Goal: Task Accomplishment & Management: Use online tool/utility

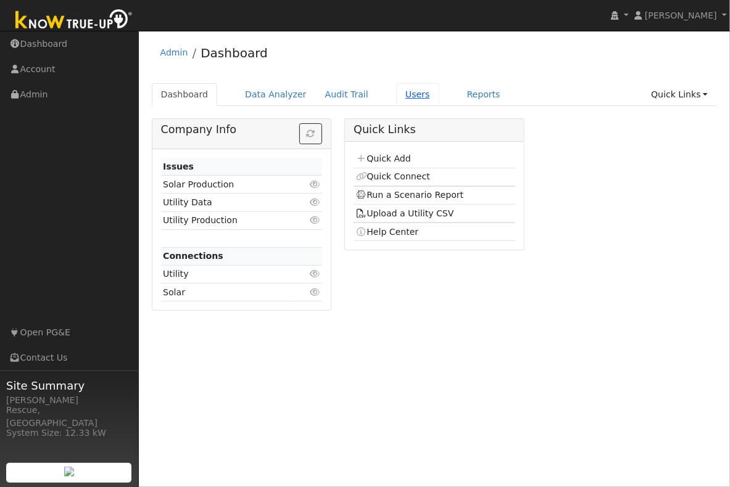
click at [418, 101] on link "Users" at bounding box center [417, 94] width 43 height 23
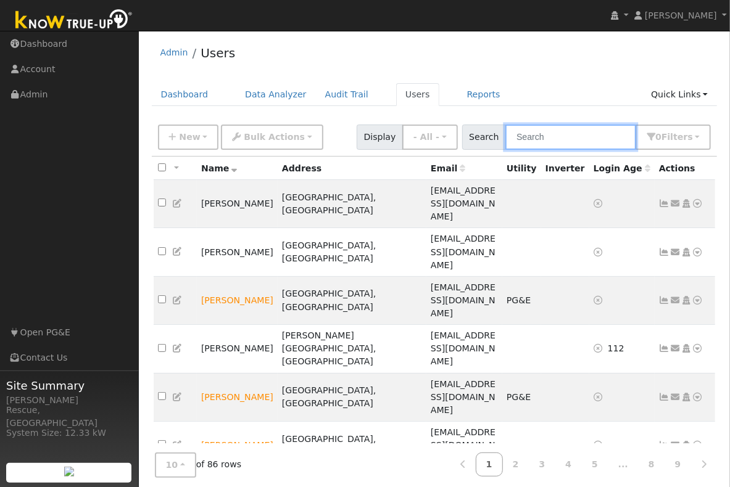
click at [573, 129] on input "text" at bounding box center [570, 137] width 131 height 25
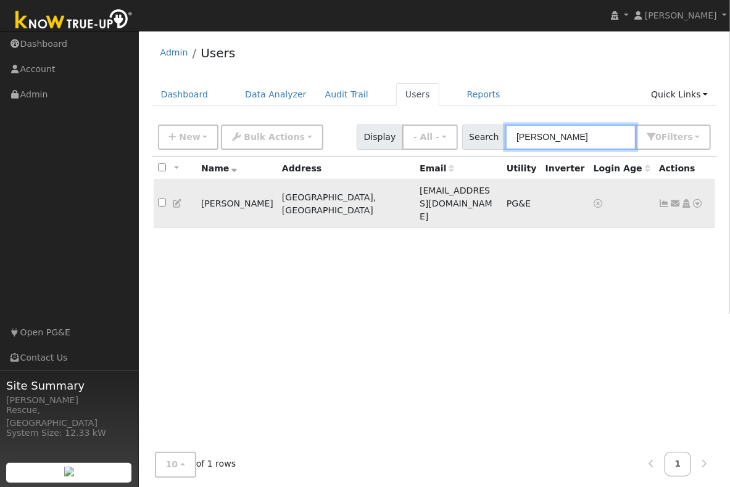
type input "harry"
click at [701, 199] on icon at bounding box center [697, 203] width 11 height 9
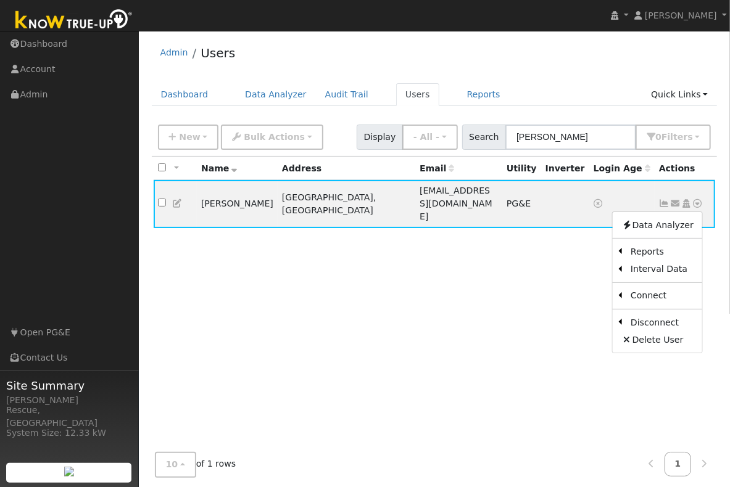
click at [0, 0] on link "Scenario" at bounding box center [0, 0] width 0 height 0
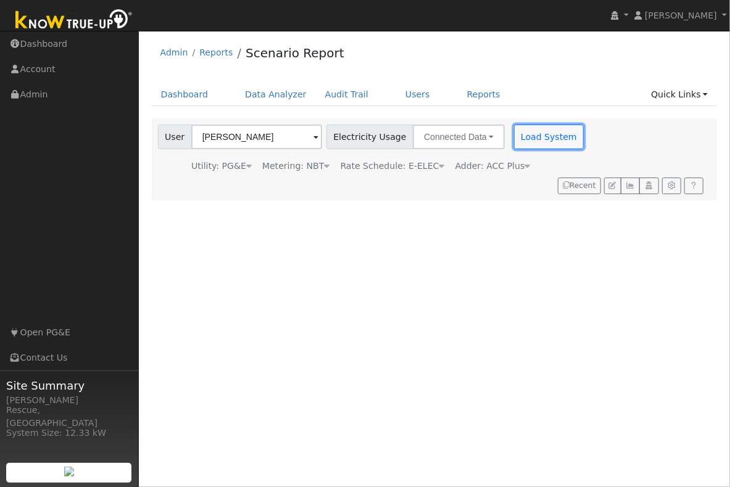
click at [546, 142] on button "Load System" at bounding box center [549, 137] width 70 height 25
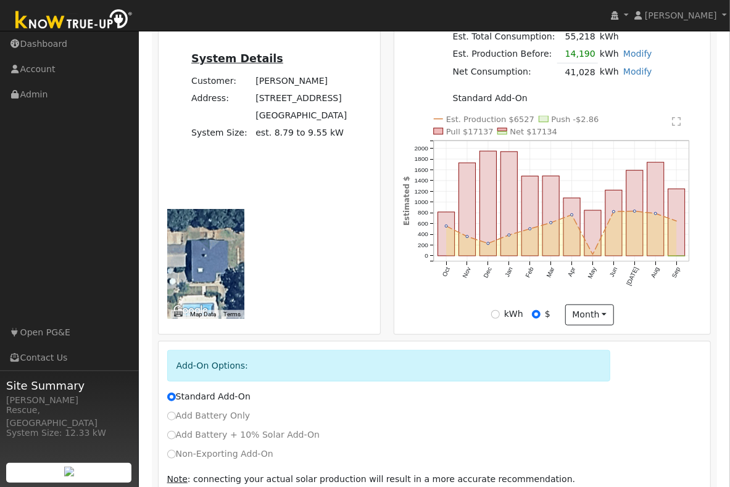
scroll to position [366, 0]
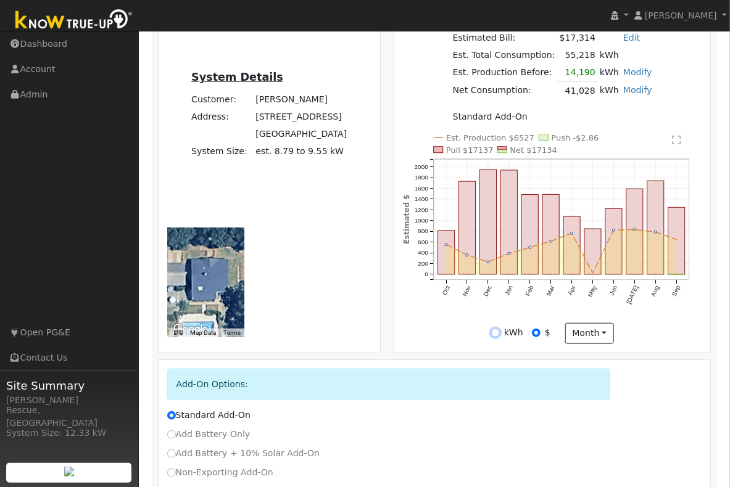
click at [496, 337] on input "kWh" at bounding box center [495, 333] width 9 height 9
radio input "true"
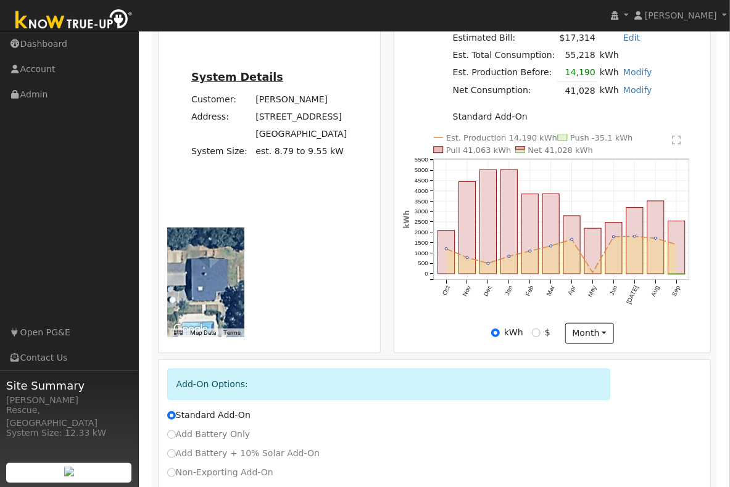
click at [677, 141] on text "" at bounding box center [676, 140] width 9 height 10
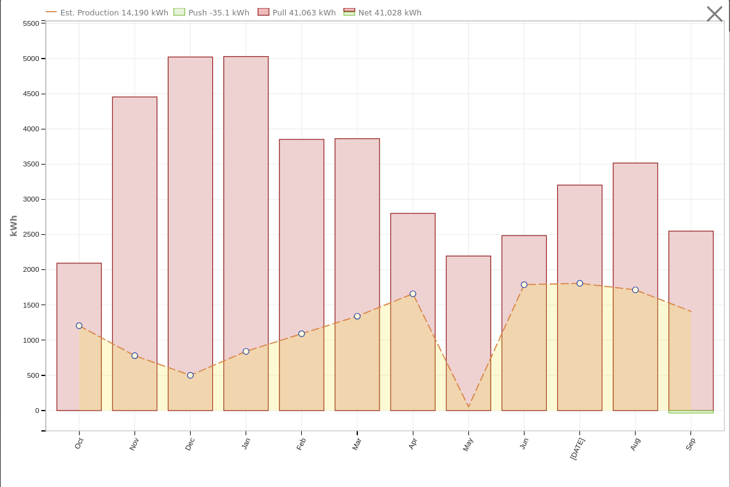
scroll to position [0, 0]
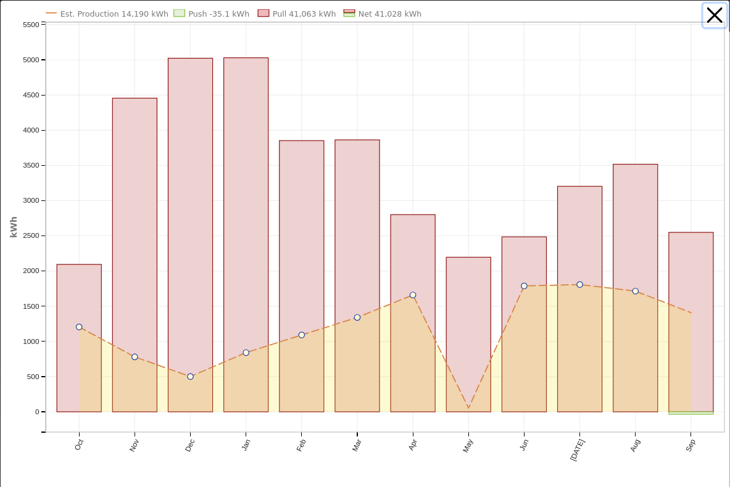
click at [711, 15] on button "button" at bounding box center [714, 15] width 23 height 23
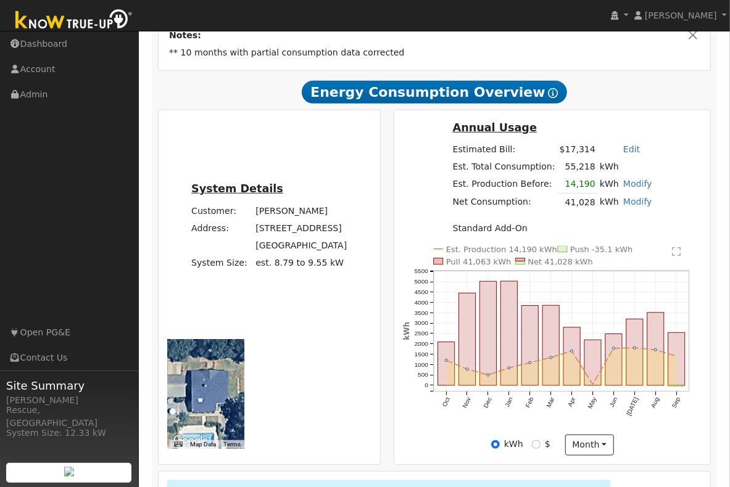
scroll to position [254, 0]
click at [536, 447] on input "$" at bounding box center [536, 444] width 9 height 9
radio input "true"
radio input "false"
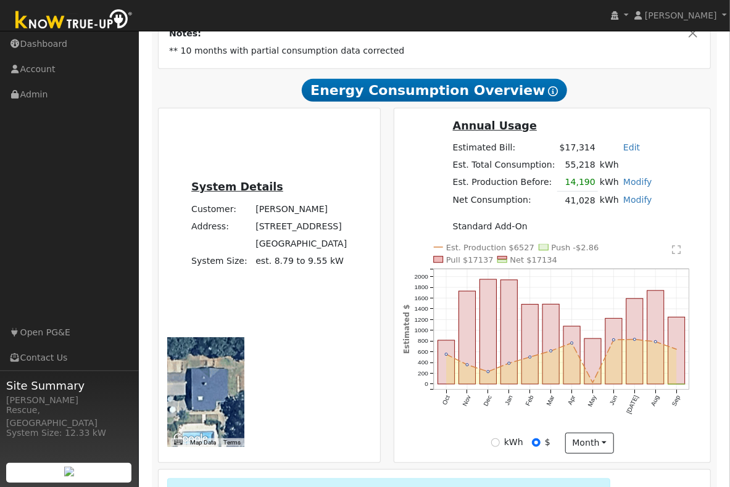
click at [680, 250] on text "" at bounding box center [676, 250] width 9 height 10
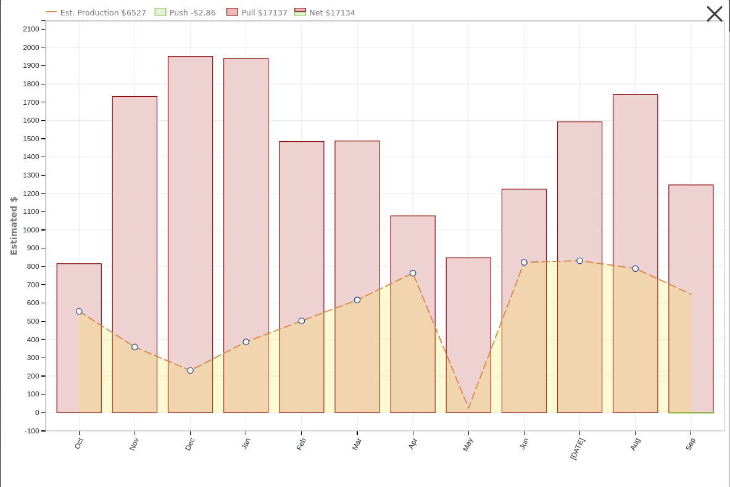
scroll to position [1, 0]
click at [714, 16] on button "button" at bounding box center [714, 13] width 23 height 23
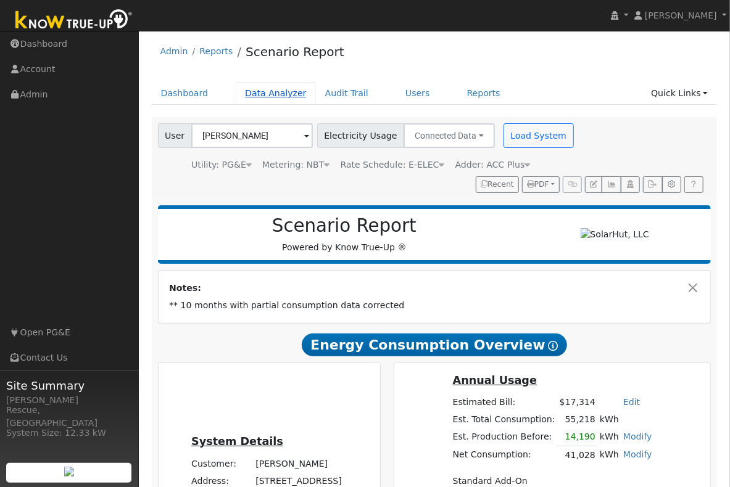
click at [261, 97] on link "Data Analyzer" at bounding box center [276, 93] width 80 height 23
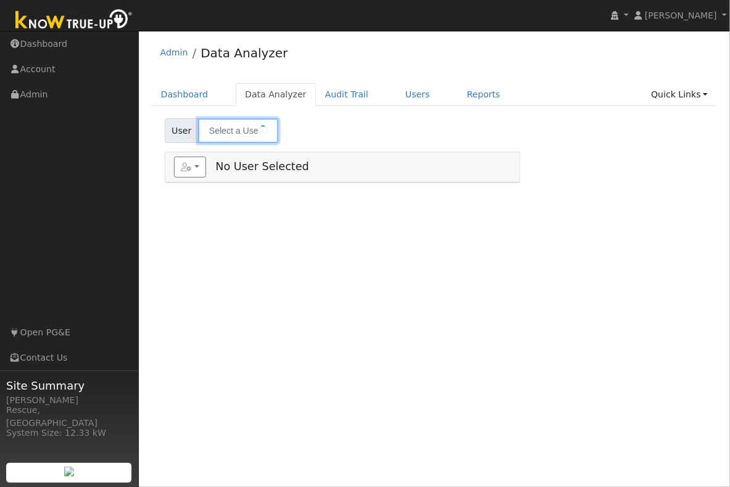
type input "[PERSON_NAME]"
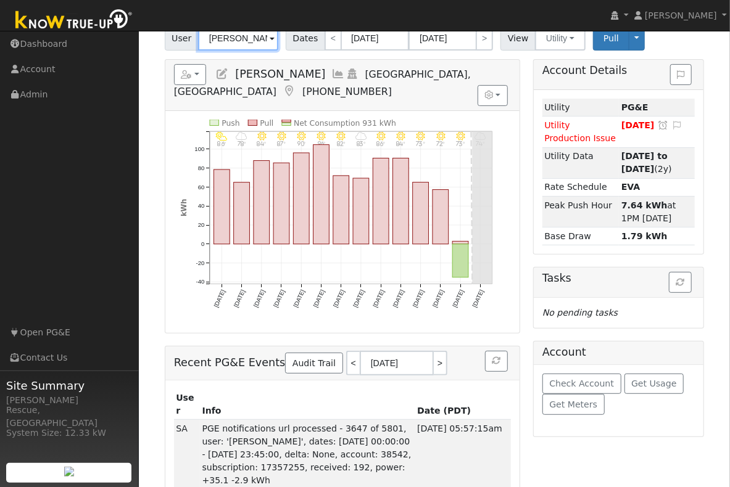
scroll to position [93, 0]
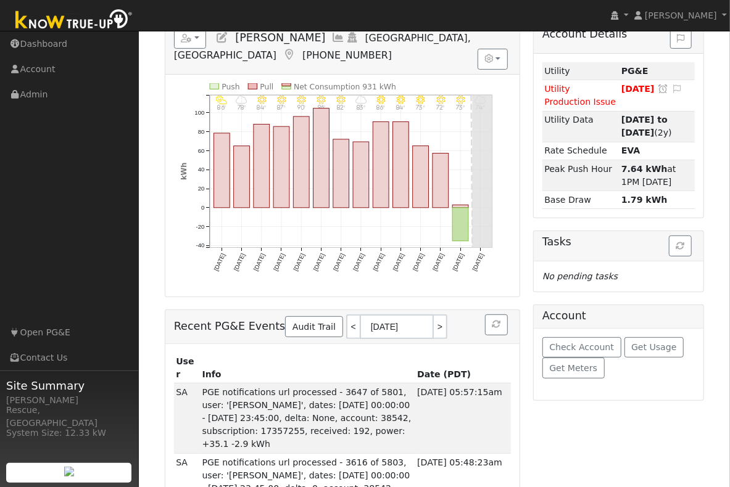
click at [570, 330] on div "Check Account Get Usage Get Meters" at bounding box center [618, 365] width 170 height 72
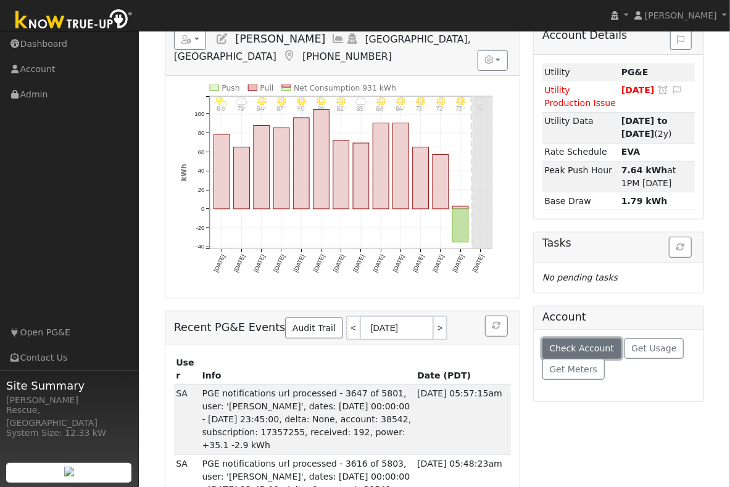
click at [580, 348] on span "Check Account" at bounding box center [581, 349] width 65 height 10
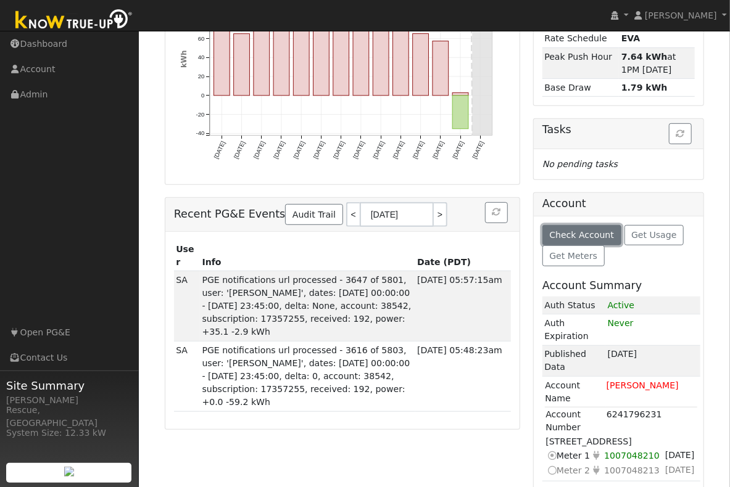
scroll to position [244, 0]
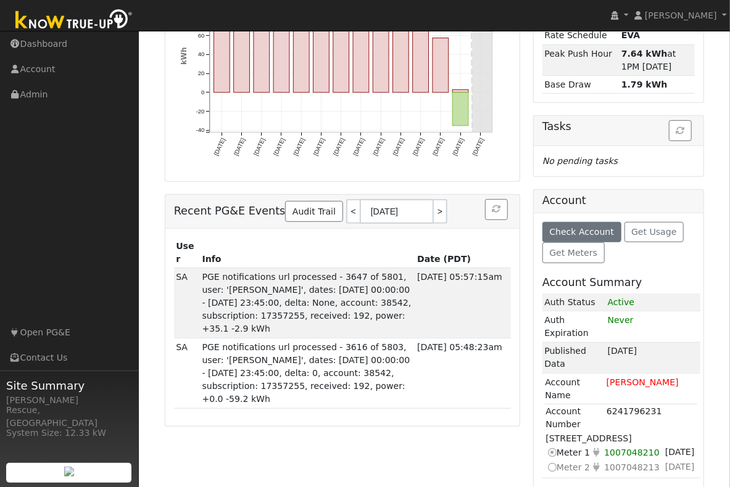
click at [534, 235] on div "Account Details Issue History Date By Flag Comment Type No Issue History Loadin…" at bounding box center [618, 201] width 184 height 588
click at [553, 467] on icon at bounding box center [550, 467] width 11 height 13
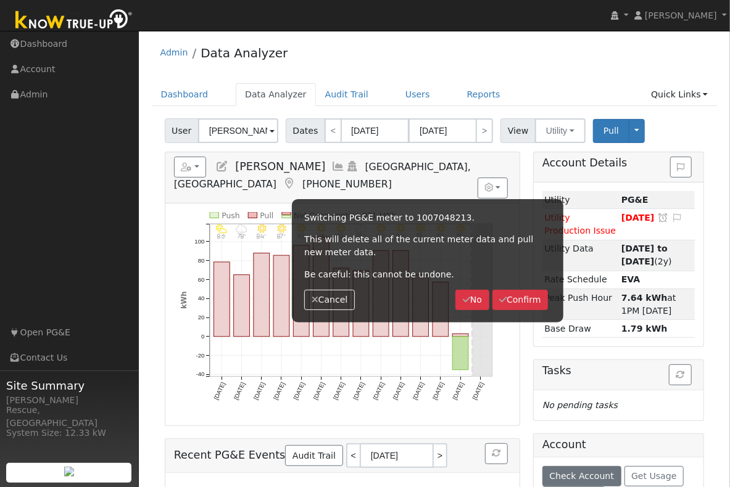
scroll to position [0, 0]
click at [528, 298] on button "Confirm" at bounding box center [520, 300] width 56 height 21
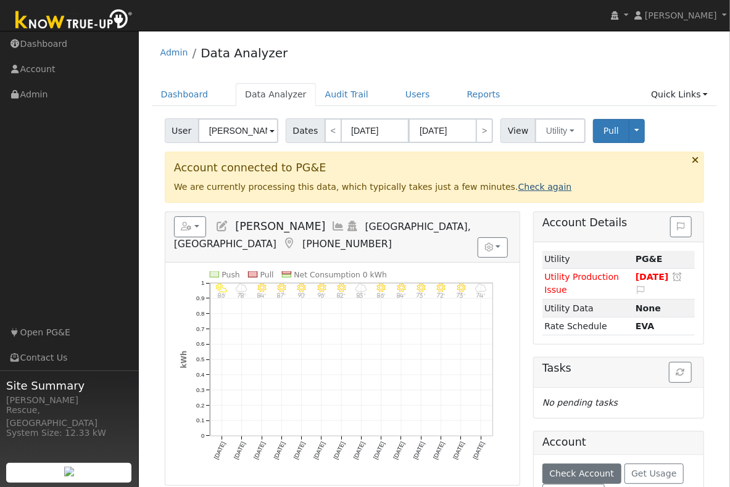
click at [518, 188] on link "Check again" at bounding box center [545, 187] width 54 height 10
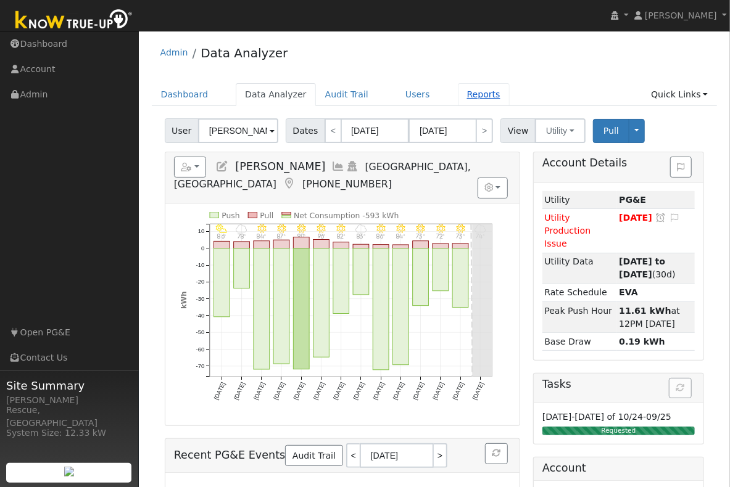
click at [472, 97] on link "Reports" at bounding box center [484, 94] width 52 height 23
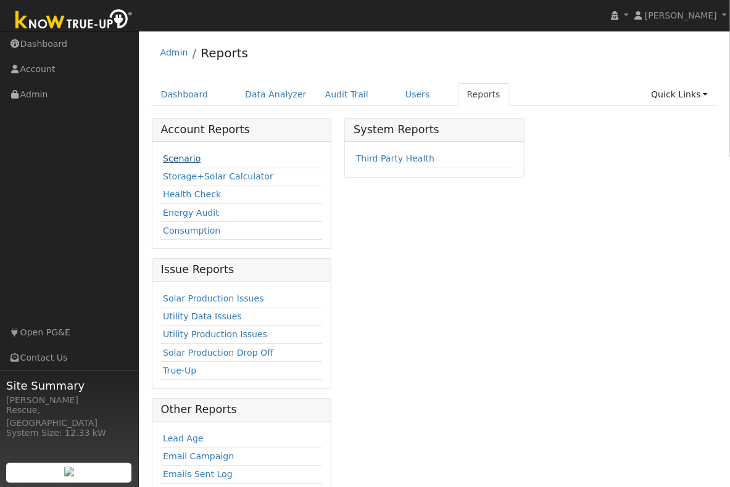
click at [187, 156] on link "Scenario" at bounding box center [182, 159] width 38 height 10
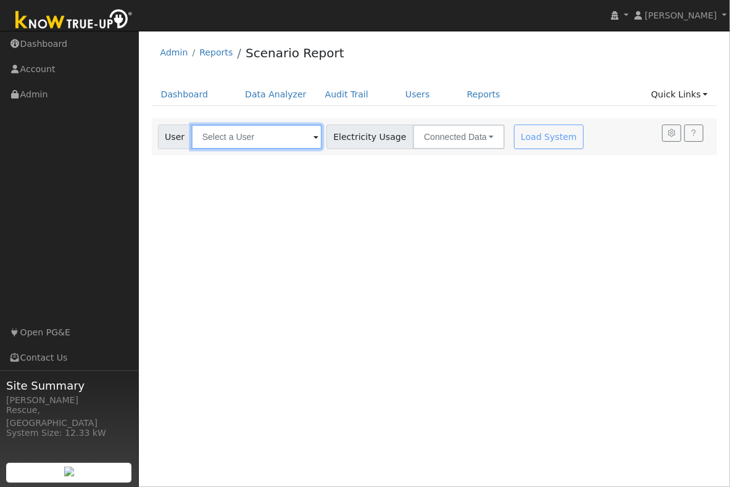
click at [272, 136] on input "text" at bounding box center [256, 137] width 131 height 25
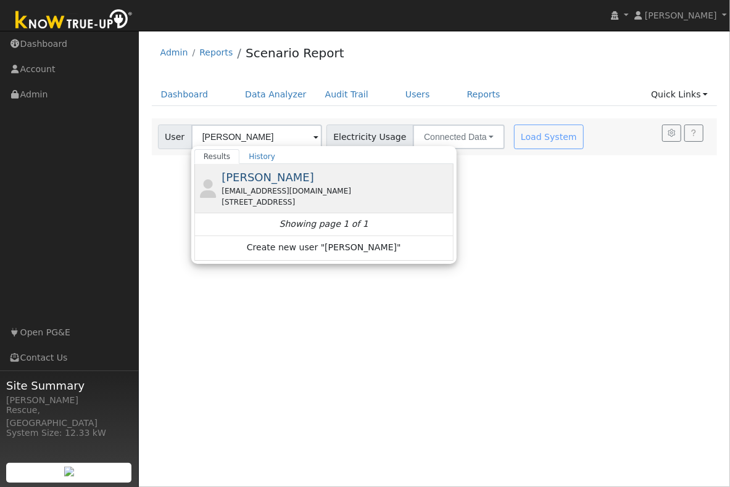
click at [303, 194] on div "info@solarhut.org" at bounding box center [335, 191] width 229 height 11
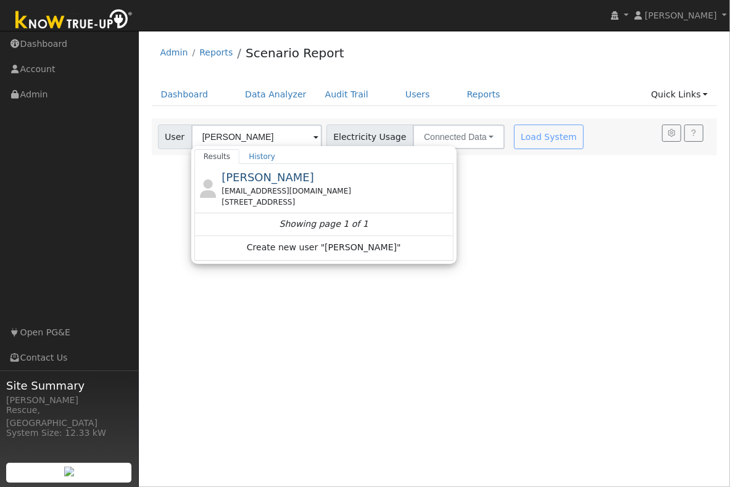
type input "[PERSON_NAME]"
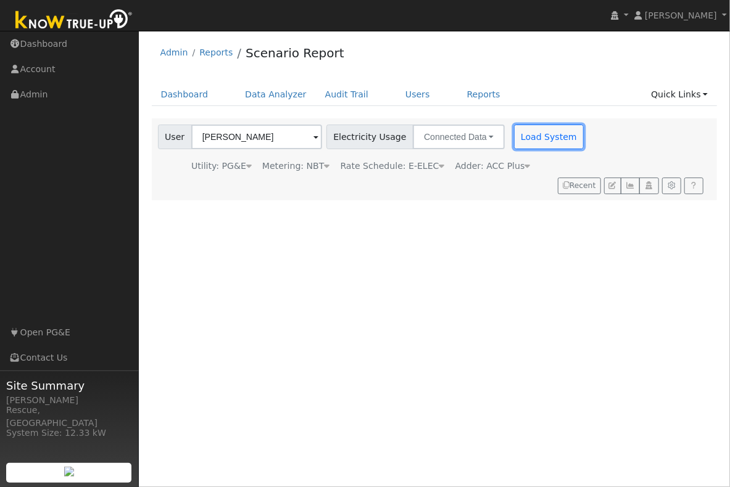
click at [537, 138] on button "Load System" at bounding box center [549, 137] width 70 height 25
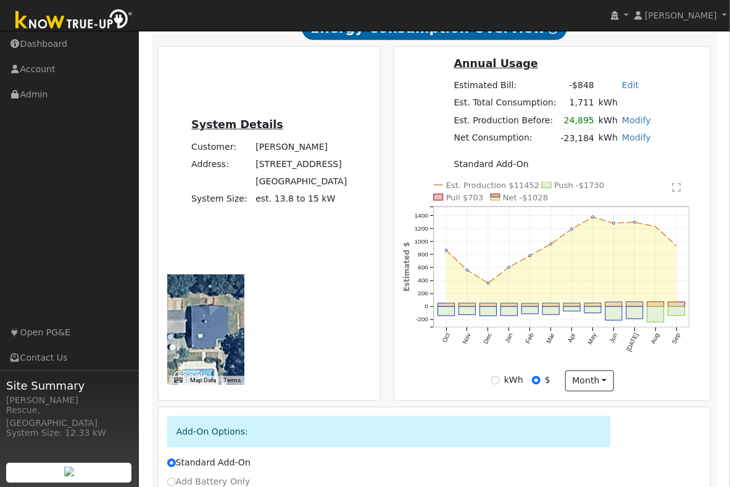
scroll to position [290, 0]
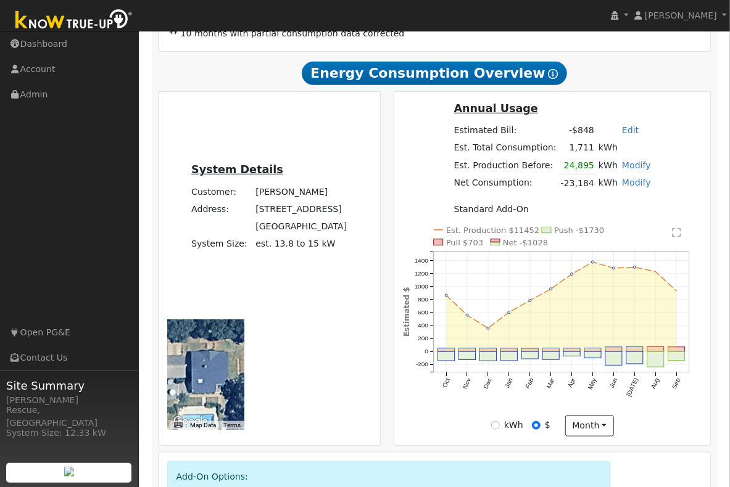
click at [678, 234] on text "" at bounding box center [676, 233] width 9 height 10
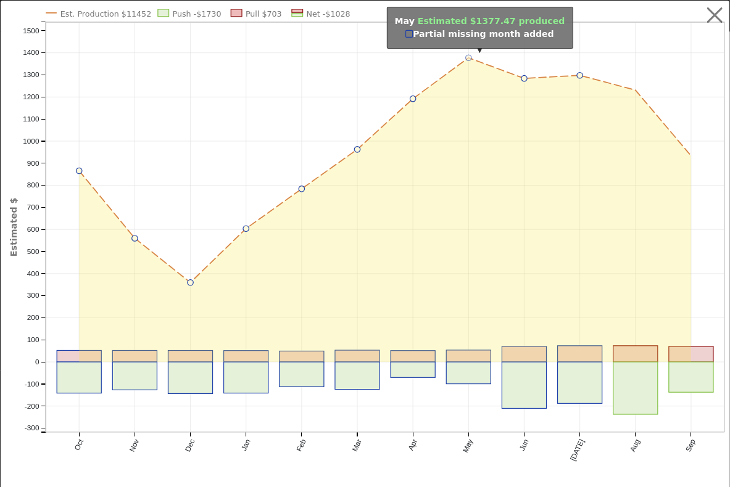
scroll to position [0, 0]
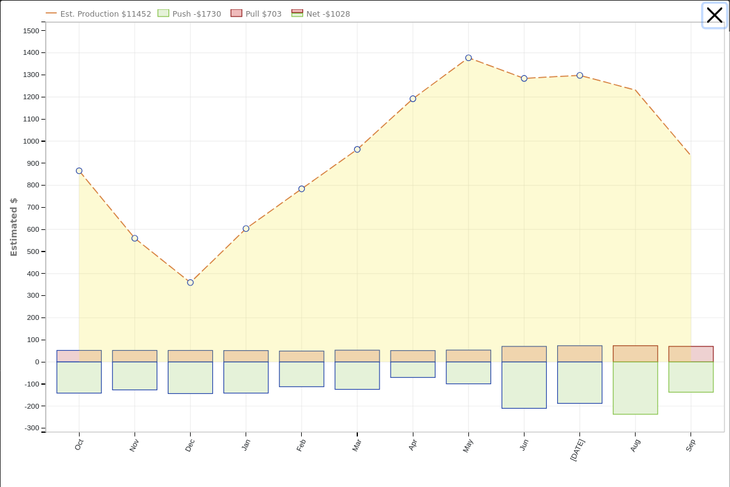
click at [711, 19] on button "button" at bounding box center [714, 15] width 23 height 23
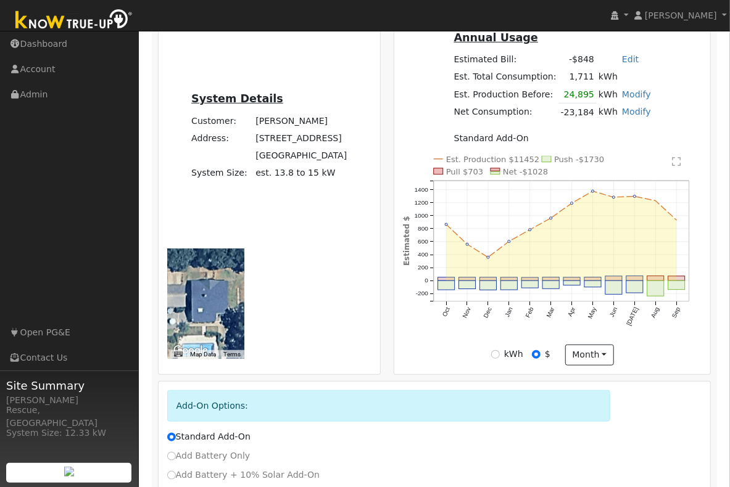
scroll to position [359, 0]
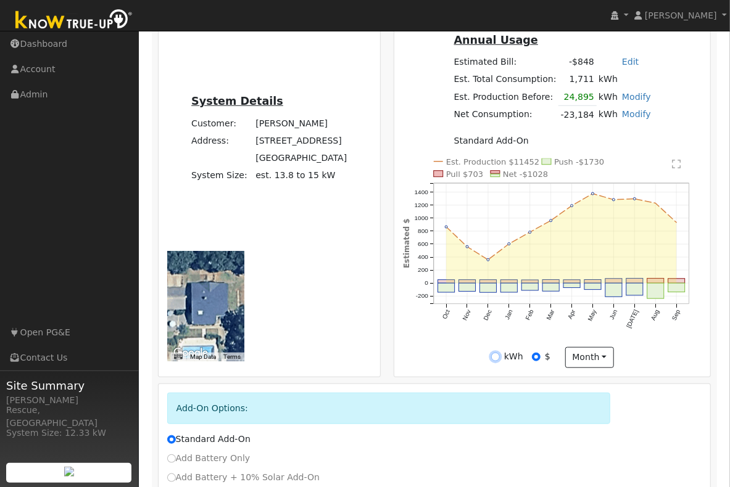
click at [494, 361] on input "kWh" at bounding box center [495, 357] width 9 height 9
radio input "true"
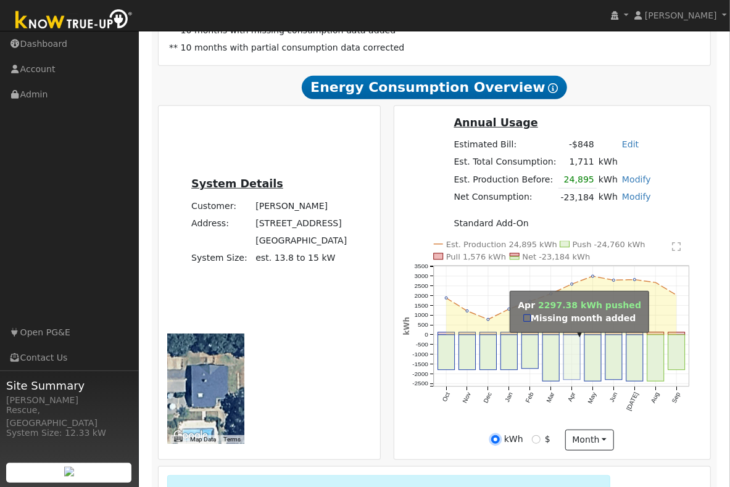
scroll to position [275, 0]
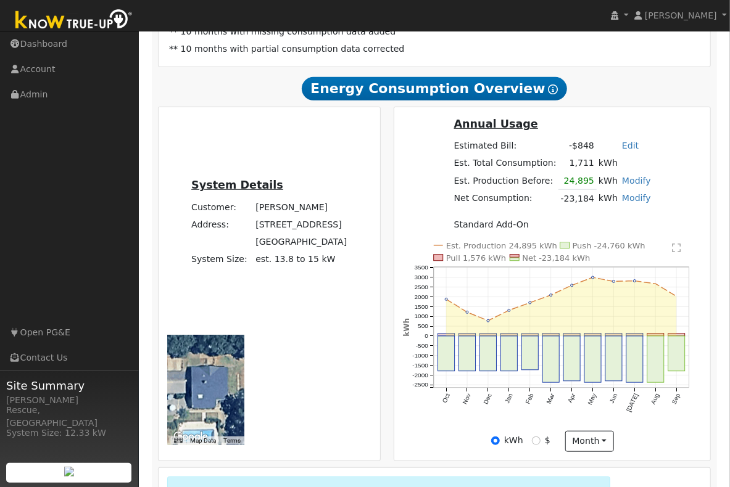
click at [678, 253] on text "" at bounding box center [676, 248] width 9 height 10
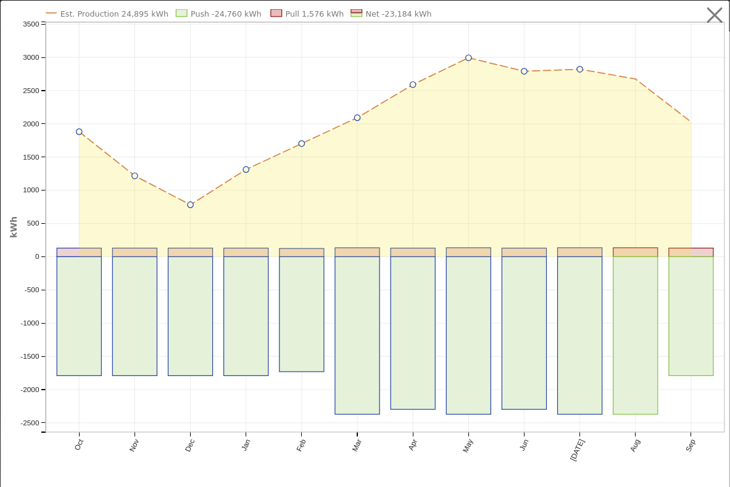
scroll to position [0, 0]
click at [722, 11] on button "button" at bounding box center [714, 15] width 23 height 23
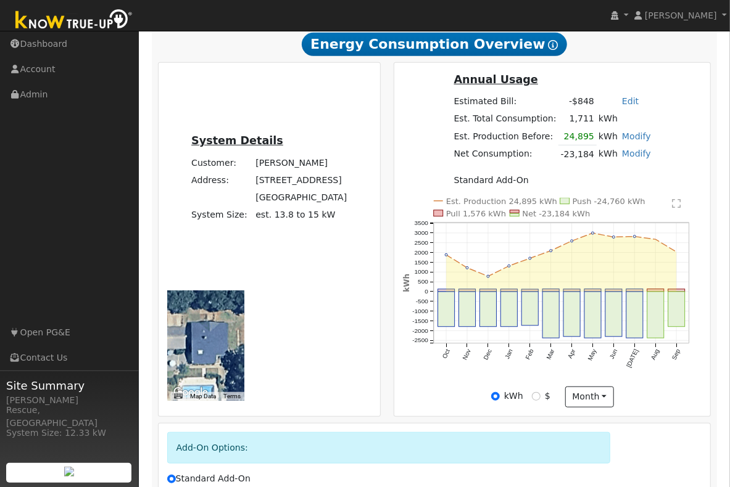
scroll to position [320, 0]
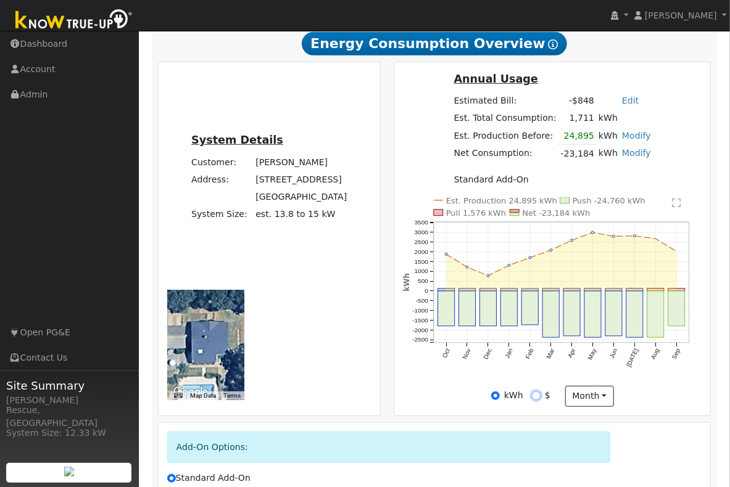
click at [538, 400] on input "$" at bounding box center [536, 396] width 9 height 9
radio input "true"
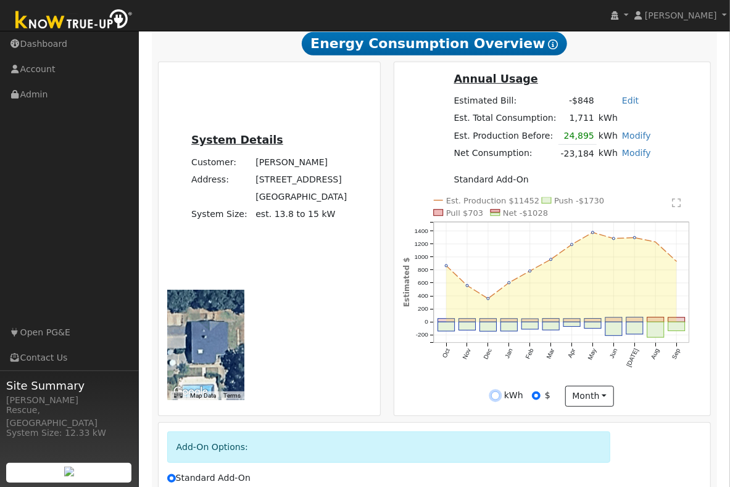
click at [493, 398] on input "kWh" at bounding box center [495, 396] width 9 height 9
radio input "true"
radio input "false"
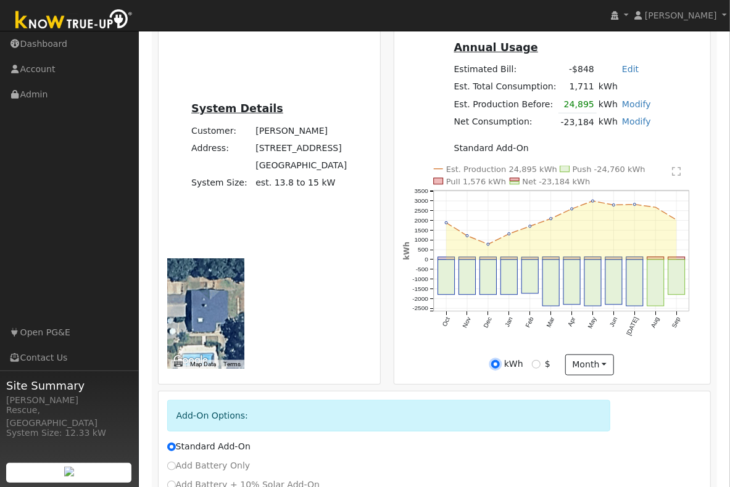
scroll to position [353, 0]
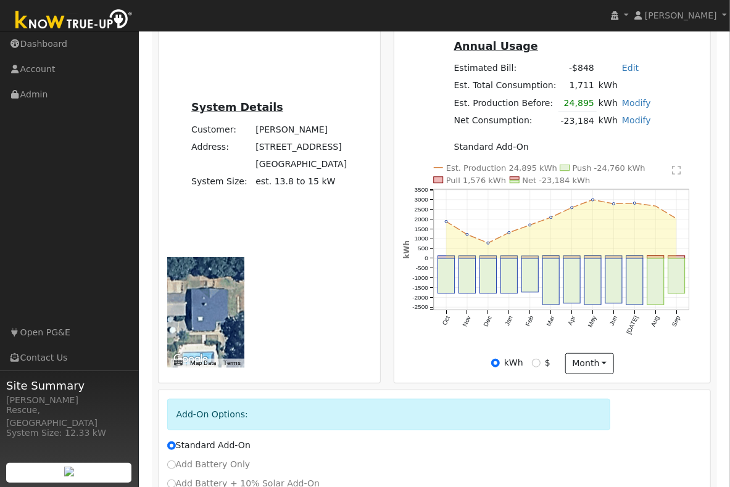
click at [582, 336] on icon "Est. Production 24,895 kWh Push -24,760 kWh Pull 1,576 kWh Net -23,184 kWh Oct …" at bounding box center [552, 262] width 299 height 195
click at [595, 368] on button "month" at bounding box center [589, 363] width 49 height 21
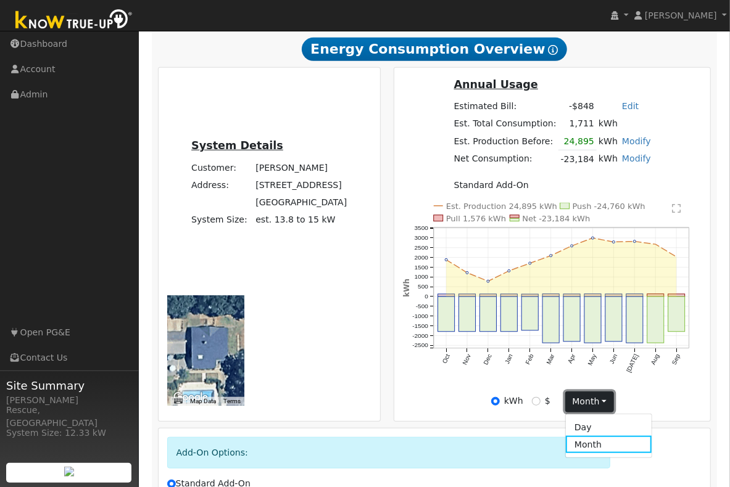
scroll to position [314, 0]
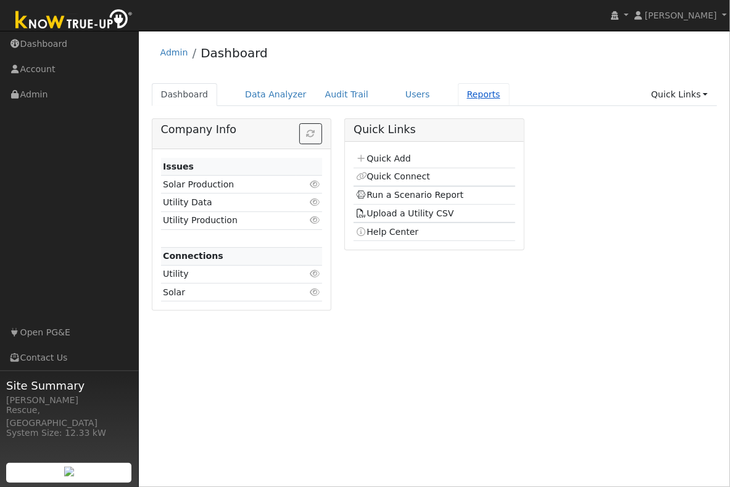
click at [469, 93] on link "Reports" at bounding box center [484, 94] width 52 height 23
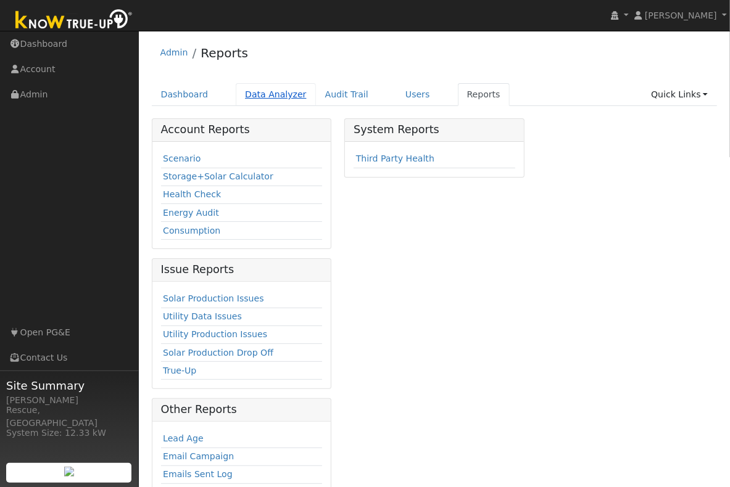
click at [259, 90] on link "Data Analyzer" at bounding box center [276, 94] width 80 height 23
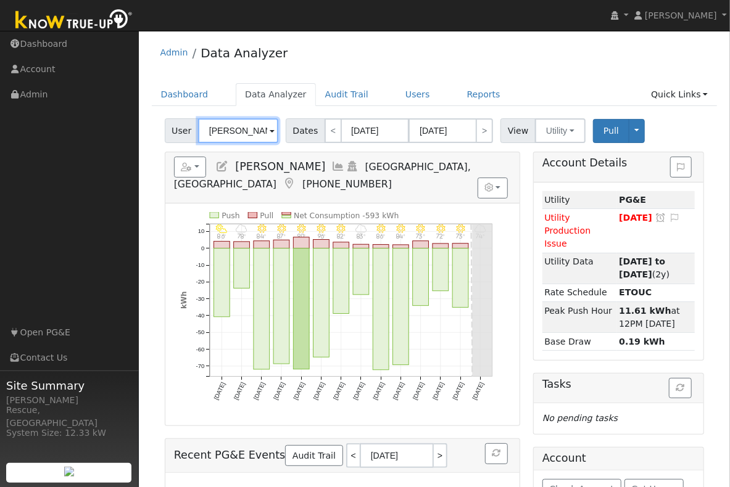
click at [261, 130] on input "[PERSON_NAME]" at bounding box center [238, 130] width 80 height 25
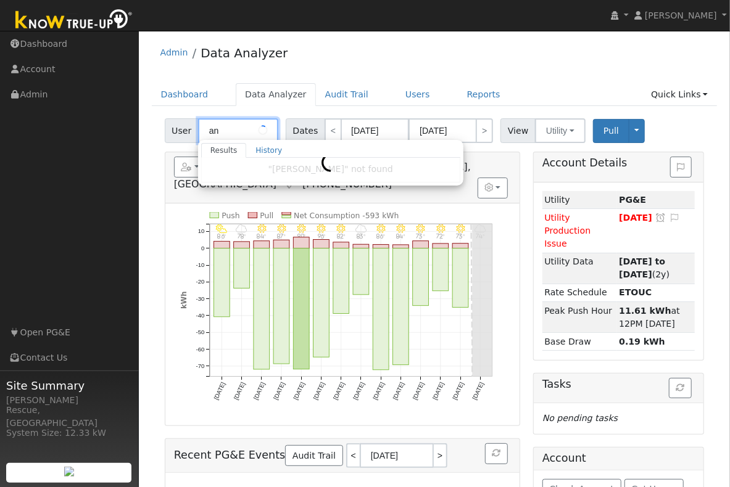
type input "a"
click at [271, 150] on link "History" at bounding box center [268, 150] width 45 height 15
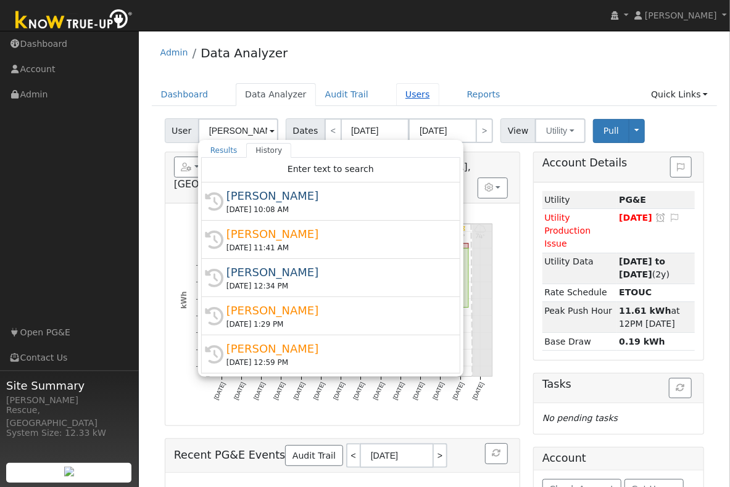
click at [406, 93] on link "Users" at bounding box center [417, 94] width 43 height 23
type input "[PERSON_NAME]"
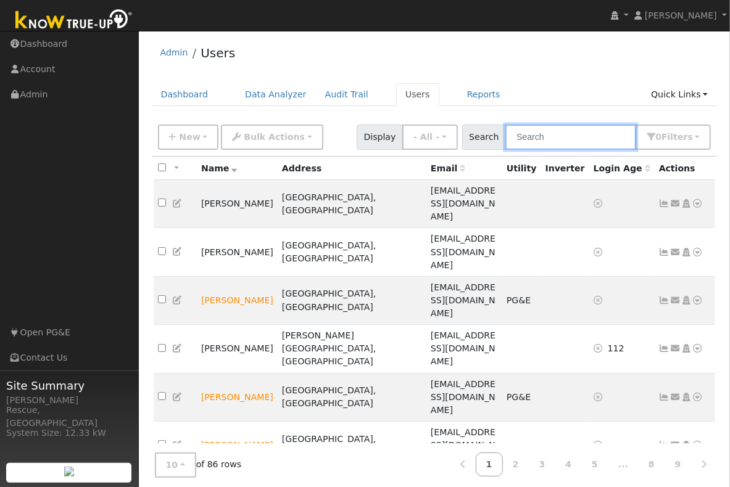
click at [577, 138] on input "text" at bounding box center [570, 137] width 131 height 25
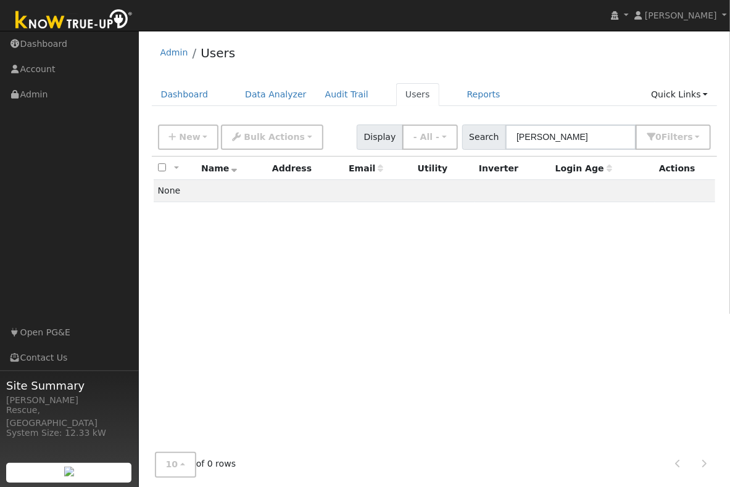
drag, startPoint x: 328, startPoint y: 125, endPoint x: 385, endPoint y: 132, distance: 57.1
click at [329, 125] on div "New Add User Quick Add Quick Connect Quick Convert Lead Bulk Actions Send Email…" at bounding box center [434, 135] width 558 height 30
drag, startPoint x: 569, startPoint y: 139, endPoint x: 495, endPoint y: 133, distance: 74.9
click at [495, 133] on div "Search [PERSON_NAME] 0 Filter s My accounts Role Show - All - Show Leads Admin …" at bounding box center [586, 137] width 249 height 25
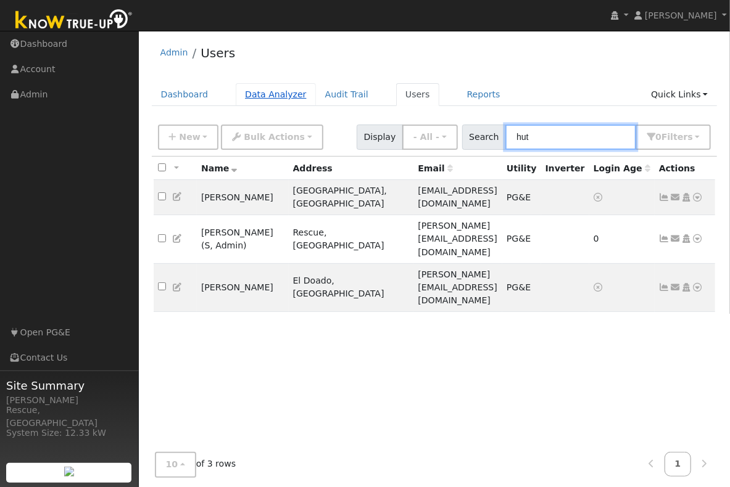
type input "hut"
click at [262, 94] on link "Data Analyzer" at bounding box center [276, 94] width 80 height 23
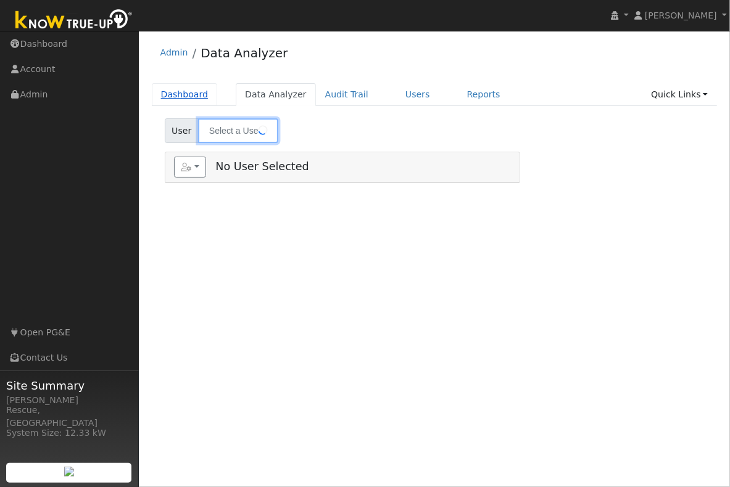
type input "[PERSON_NAME]"
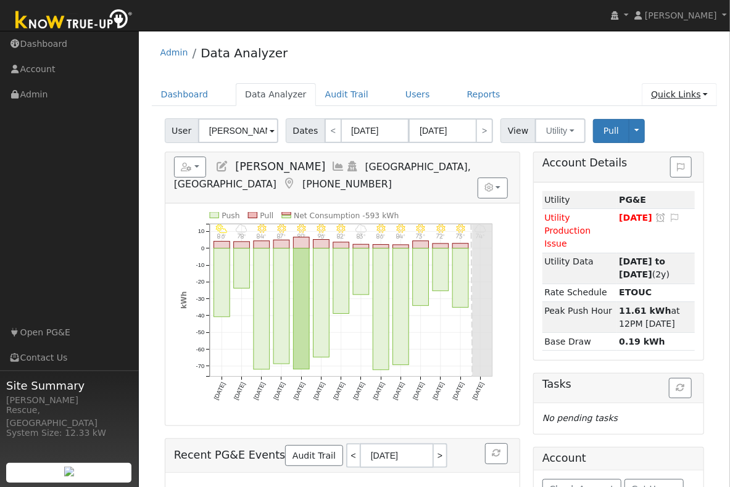
click at [702, 96] on link "Quick Links" at bounding box center [678, 94] width 75 height 23
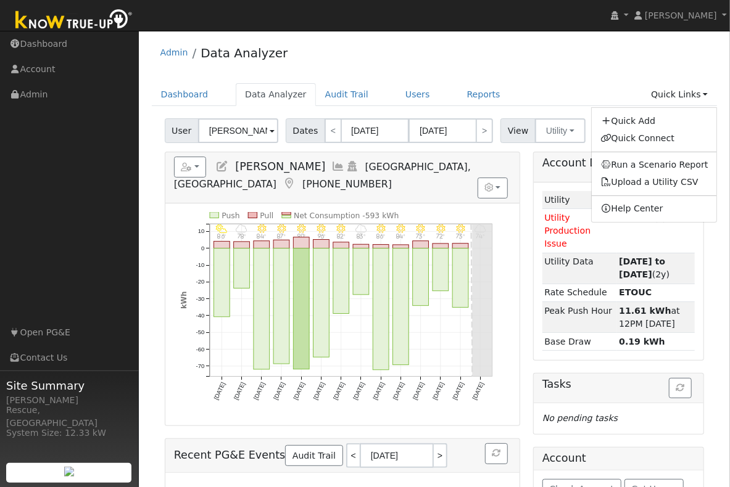
click at [495, 67] on div "Admin Data Analyzer" at bounding box center [435, 56] width 566 height 38
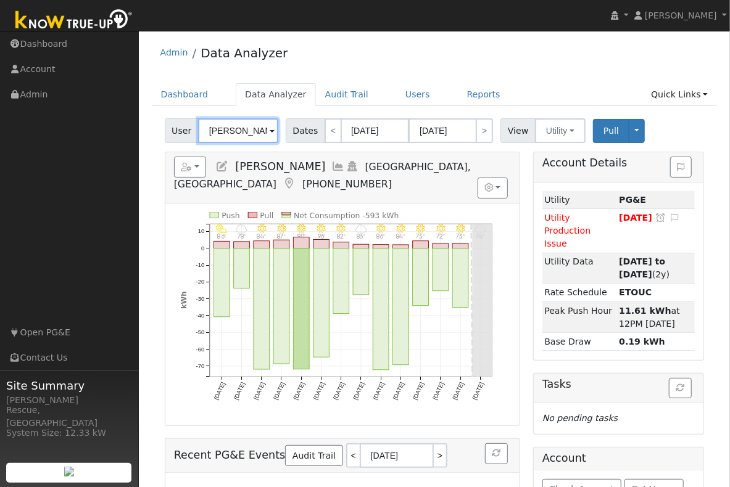
click at [249, 131] on input "[PERSON_NAME]" at bounding box center [238, 130] width 80 height 25
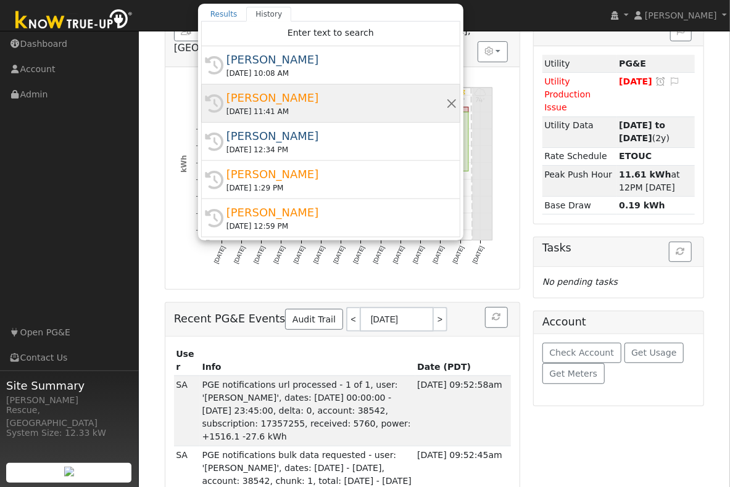
scroll to position [144, 0]
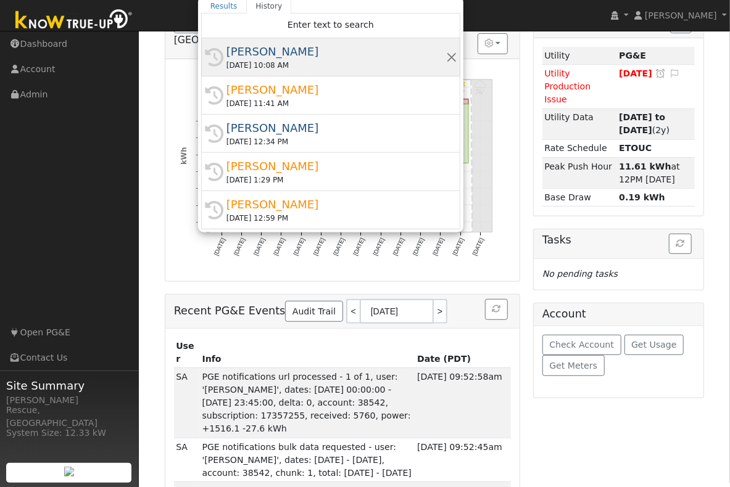
click at [345, 64] on div "10/02/2025 10:08 AM" at bounding box center [336, 65] width 220 height 11
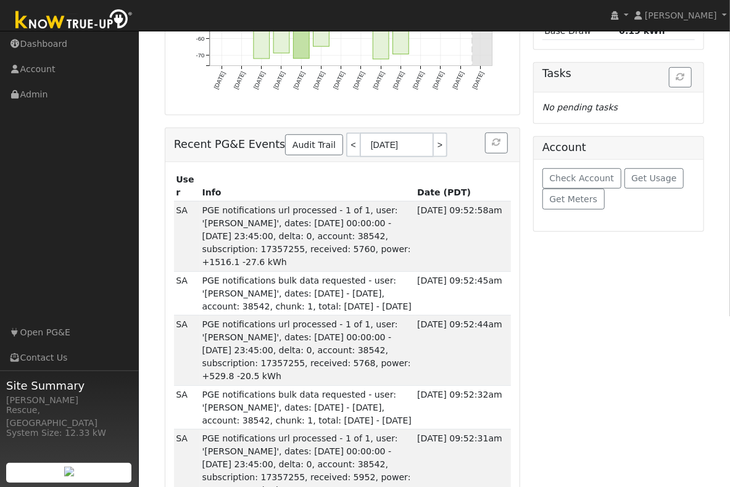
scroll to position [356, 0]
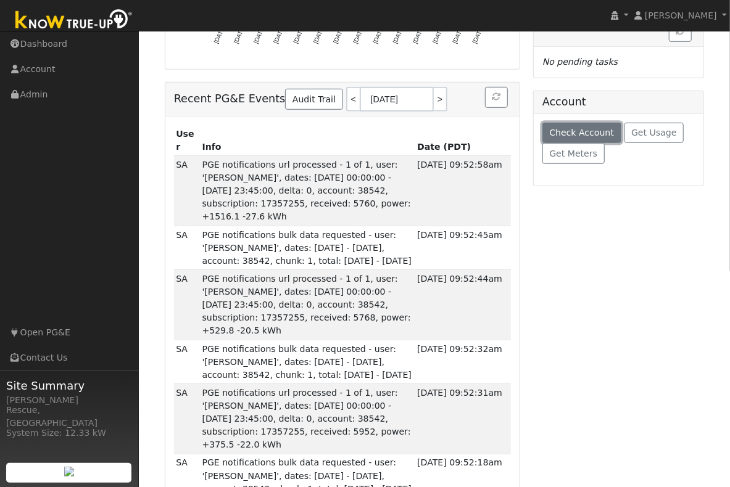
click at [595, 128] on span "Check Account" at bounding box center [581, 133] width 65 height 10
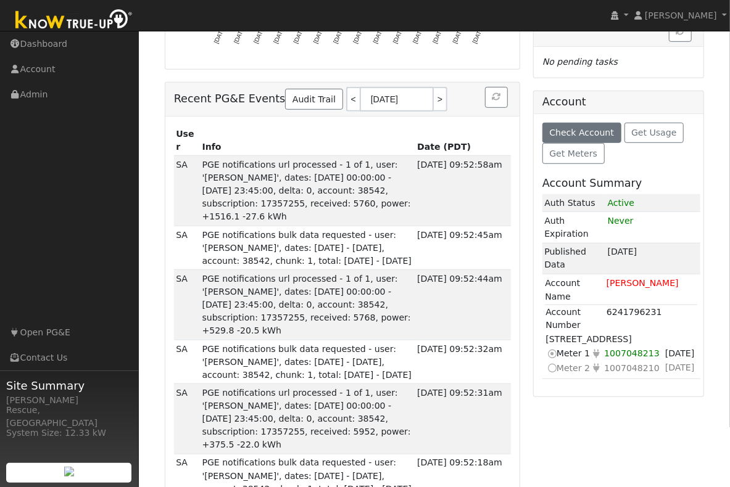
click at [546, 332] on td "4840 French Creek Rd, Shingle Springs, CA 95682" at bounding box center [621, 339] width 152 height 14
drag, startPoint x: 546, startPoint y: 314, endPoint x: 570, endPoint y: 313, distance: 24.1
click at [573, 332] on td "4840 French Creek Rd, Shingle Springs, CA 95682" at bounding box center [621, 339] width 152 height 14
copy td "4840 F"
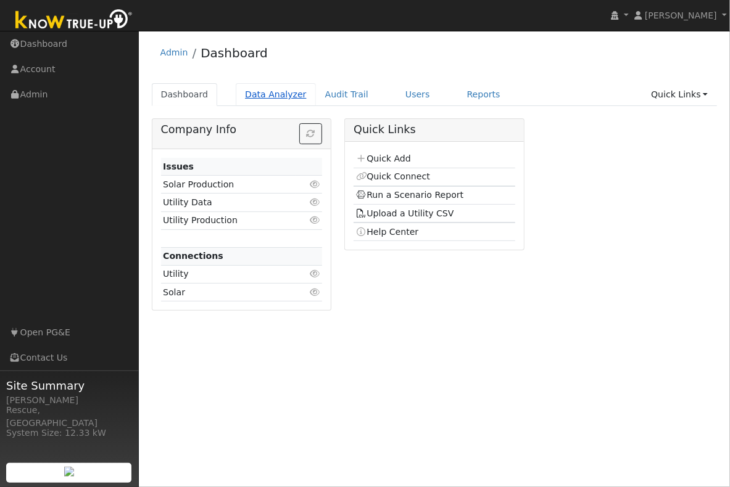
click at [285, 91] on link "Data Analyzer" at bounding box center [276, 94] width 80 height 23
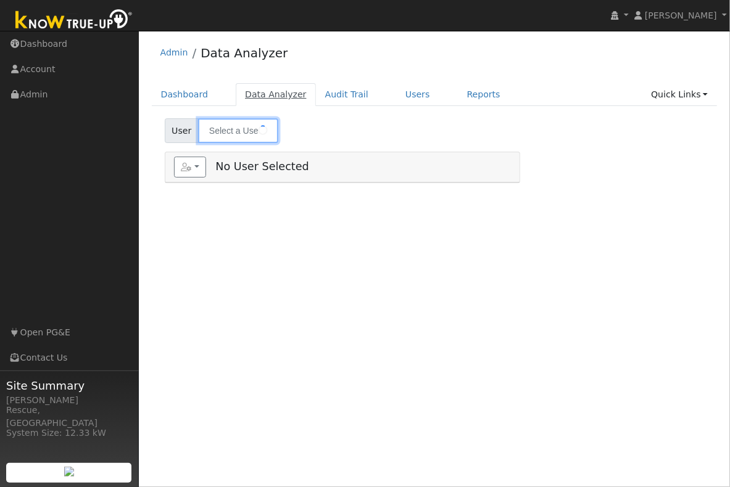
type input "[PERSON_NAME]"
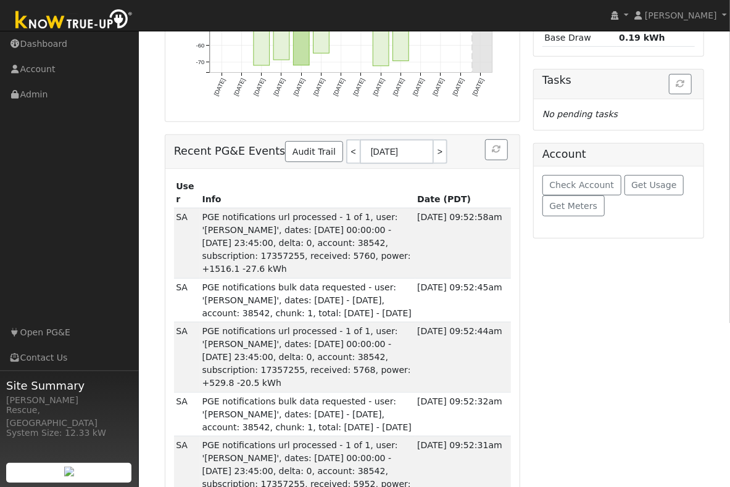
scroll to position [318, 0]
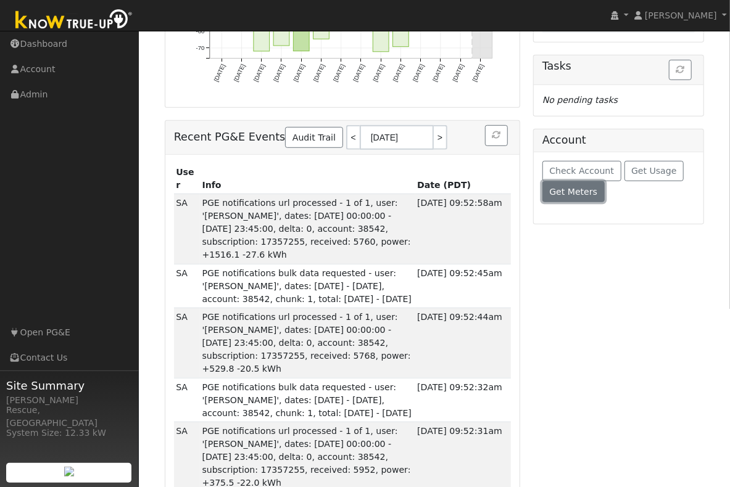
click at [569, 187] on span "Get Meters" at bounding box center [573, 192] width 48 height 10
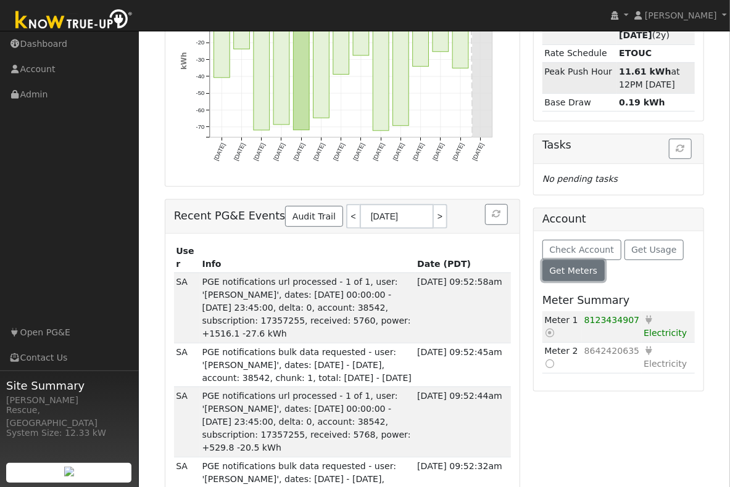
scroll to position [0, 0]
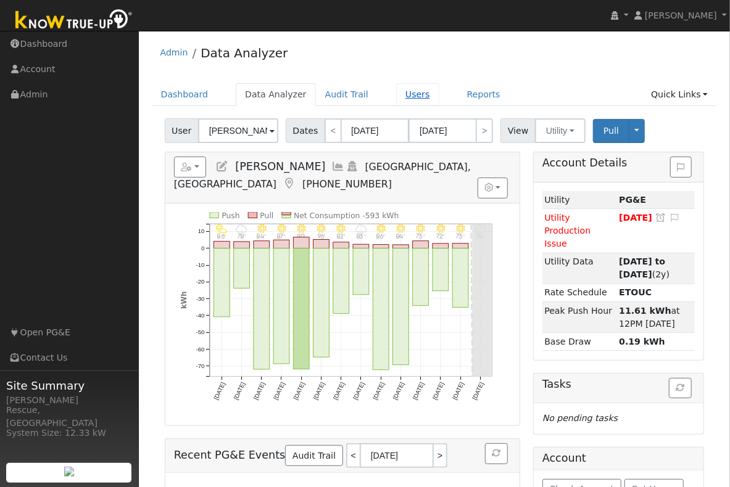
click at [411, 98] on link "Users" at bounding box center [417, 94] width 43 height 23
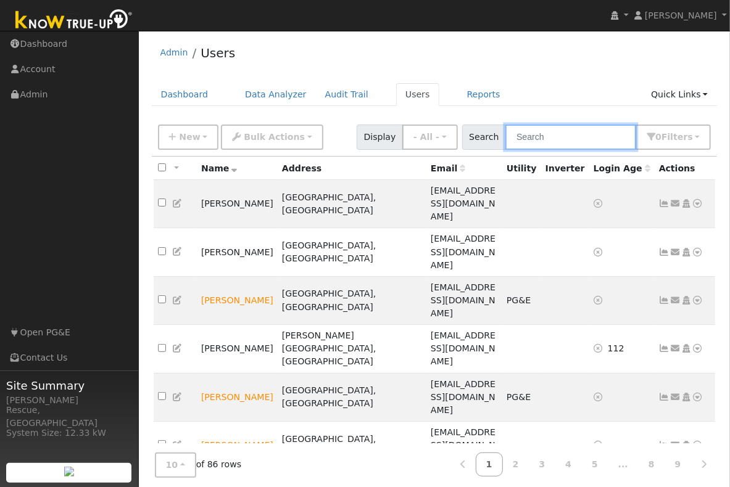
click at [558, 140] on input "text" at bounding box center [570, 137] width 131 height 25
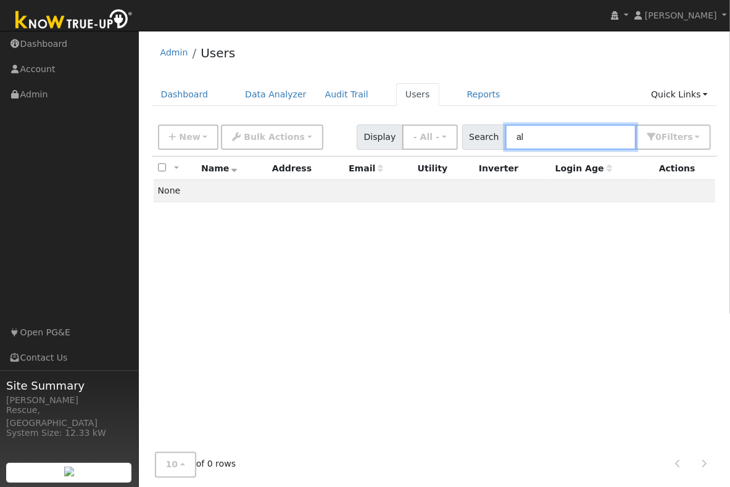
type input "a"
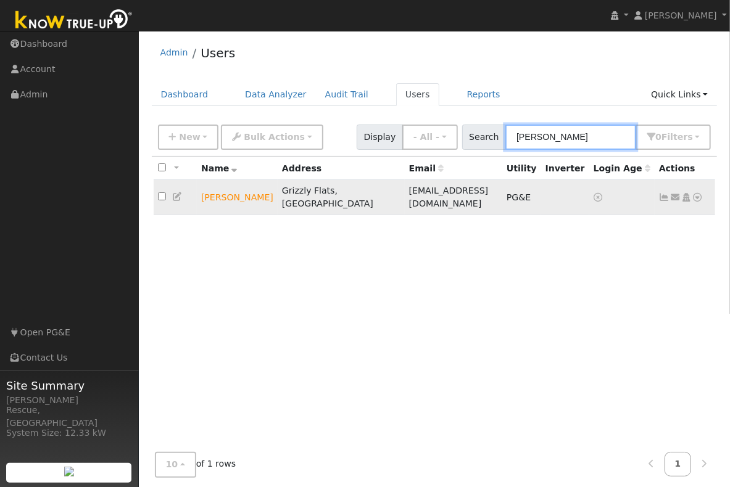
type input "[PERSON_NAME]"
click at [699, 193] on icon at bounding box center [697, 197] width 11 height 9
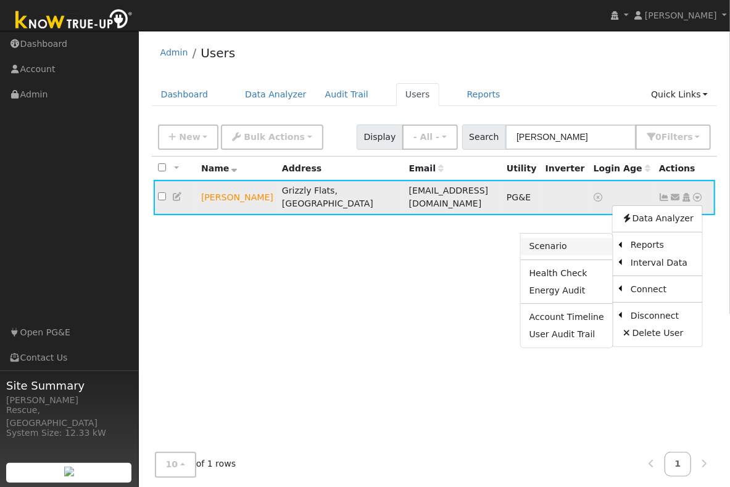
click at [559, 240] on link "Scenario" at bounding box center [567, 246] width 92 height 17
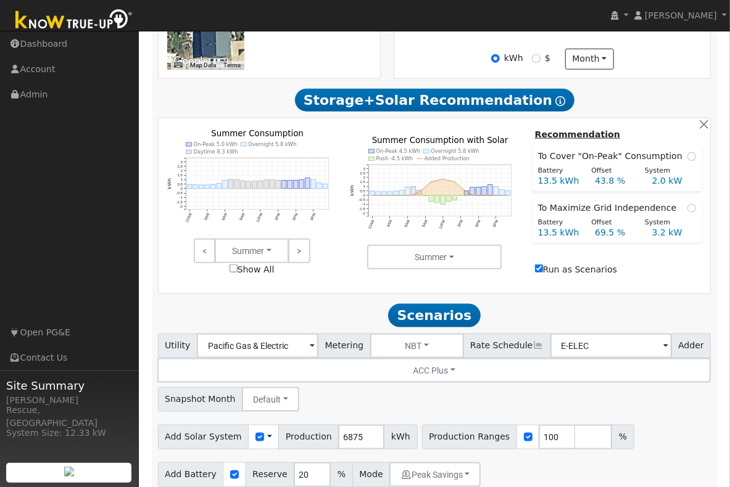
scroll to position [540, 0]
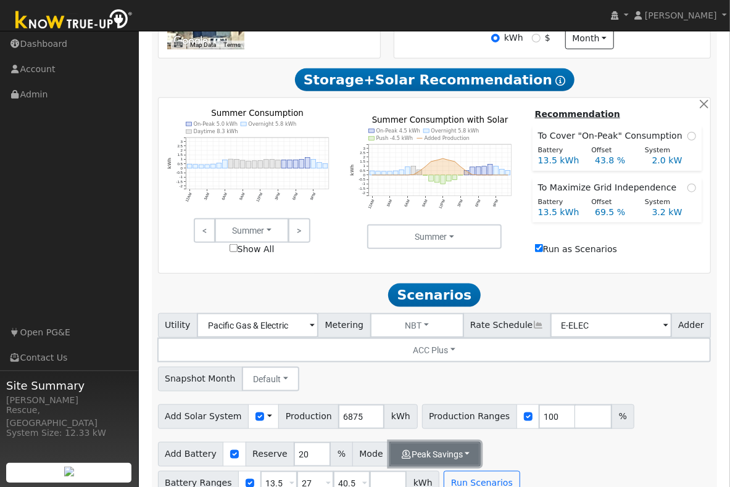
click at [458, 442] on button "Peak Savings" at bounding box center [434, 454] width 91 height 25
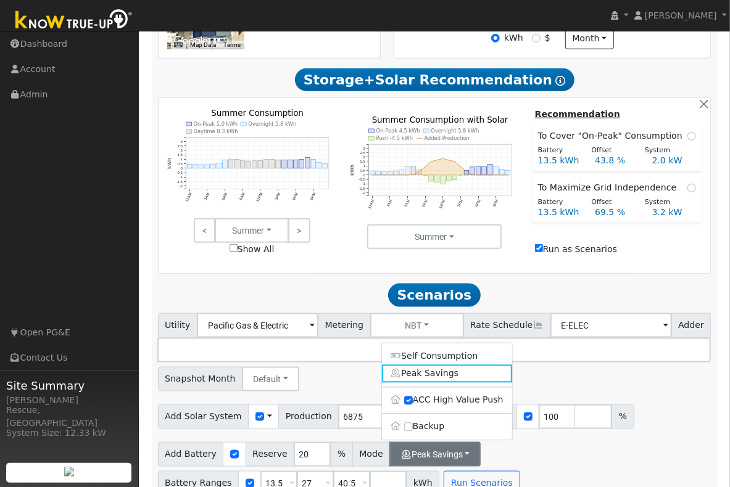
click at [447, 419] on label "Backup" at bounding box center [447, 427] width 130 height 17
click at [413, 423] on input "Backup" at bounding box center [408, 427] width 9 height 9
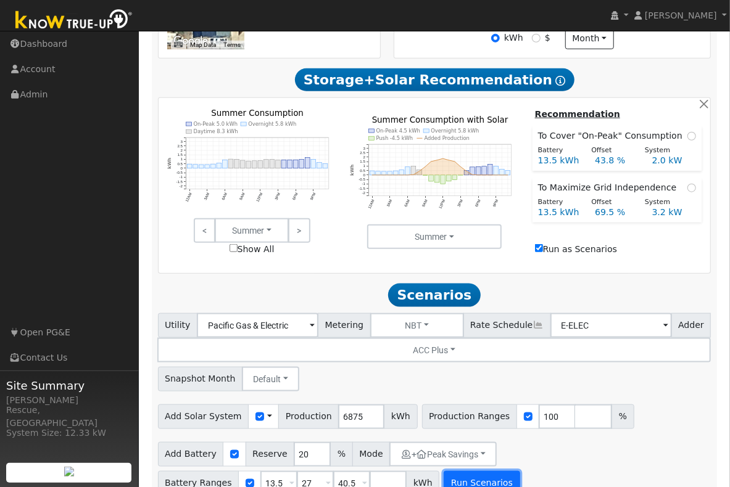
click at [482, 471] on button "Run Scenarios" at bounding box center [481, 483] width 76 height 25
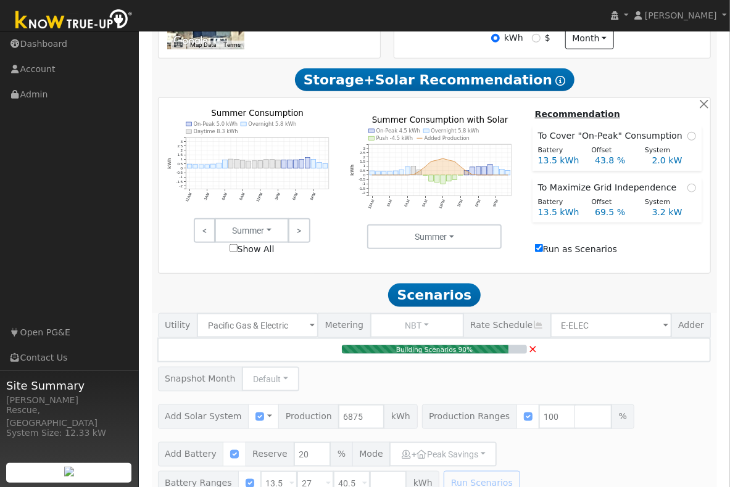
type input "4.6"
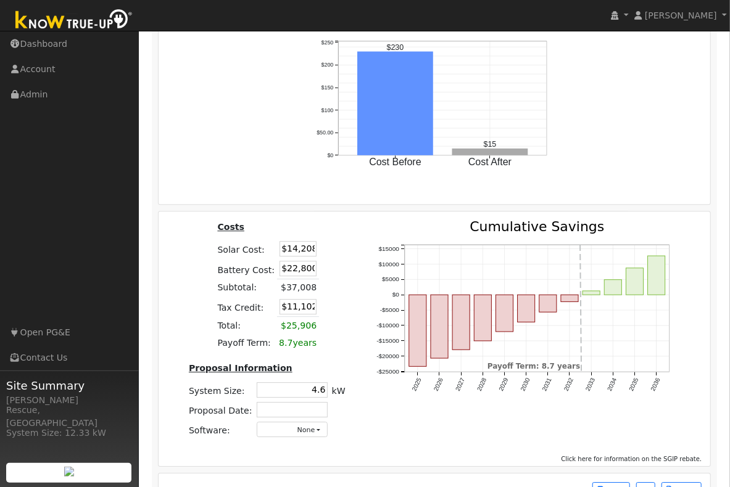
scroll to position [1581, 0]
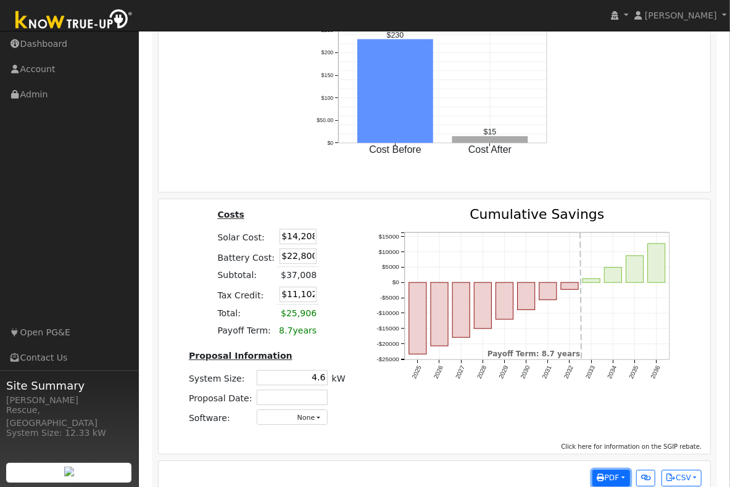
click at [608, 470] on button "PDF" at bounding box center [611, 478] width 38 height 17
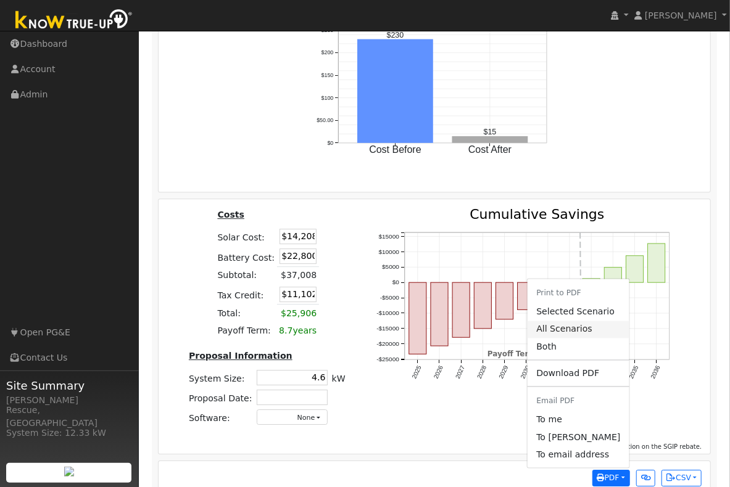
click at [569, 321] on link "All Scenarios" at bounding box center [577, 329] width 101 height 17
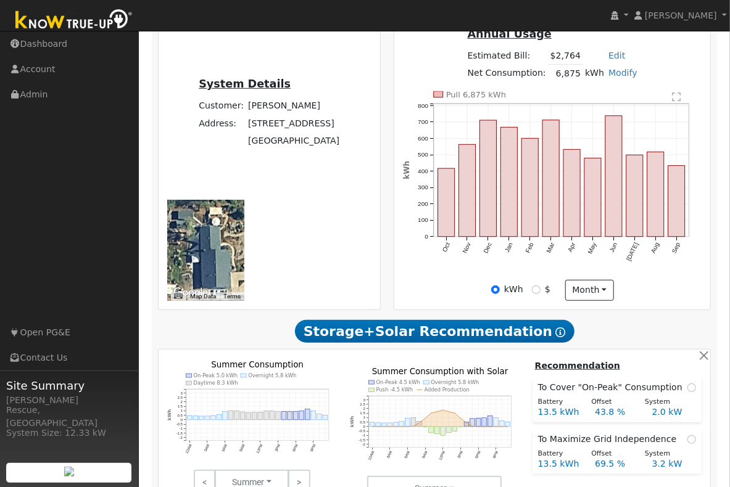
scroll to position [307, 0]
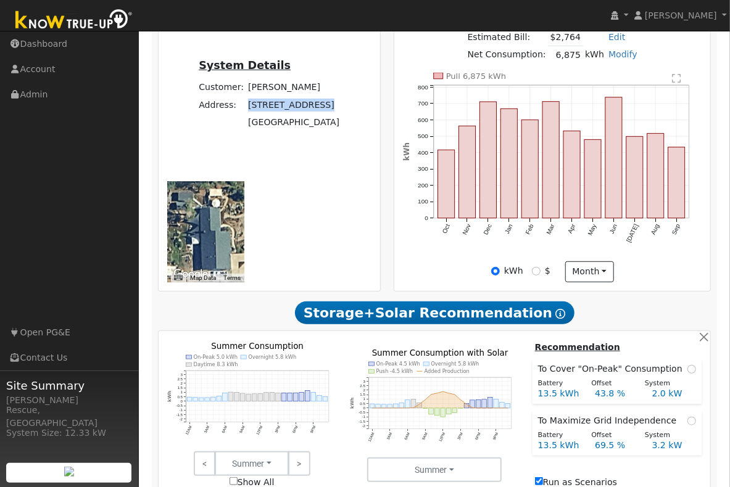
drag, startPoint x: 216, startPoint y: 144, endPoint x: 251, endPoint y: 159, distance: 37.9
click at [252, 113] on td "7565 Winding Way" at bounding box center [294, 104] width 96 height 17
copy td "7565 Winding Way"
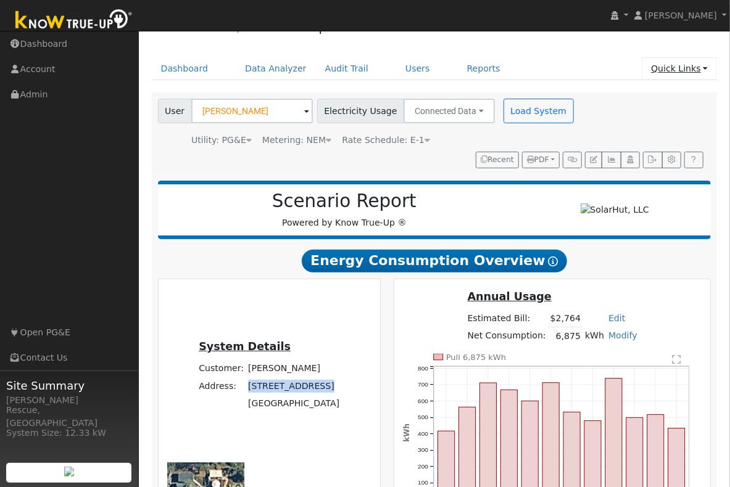
scroll to position [0, 0]
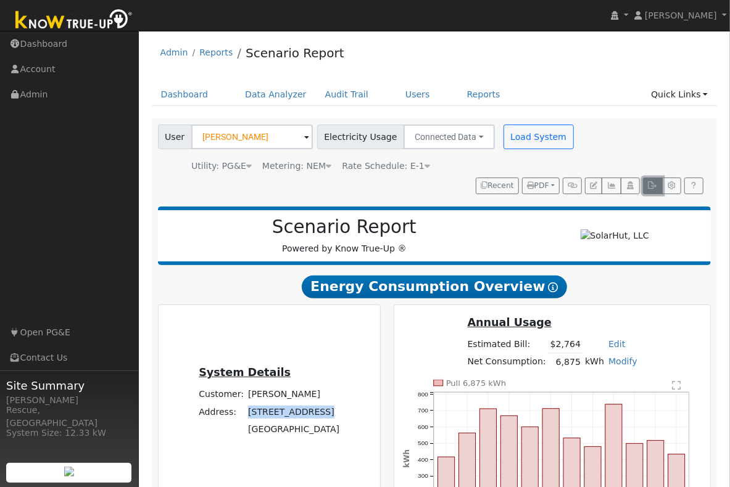
click at [648, 187] on button "button" at bounding box center [652, 186] width 19 height 17
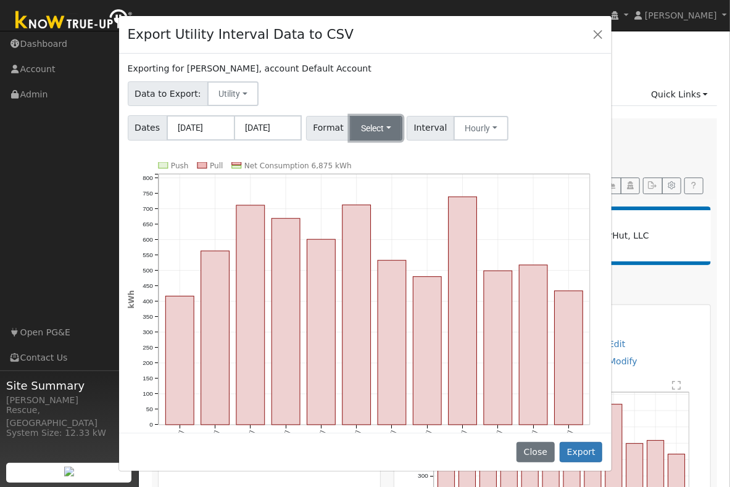
click at [392, 133] on button "Select" at bounding box center [376, 128] width 52 height 25
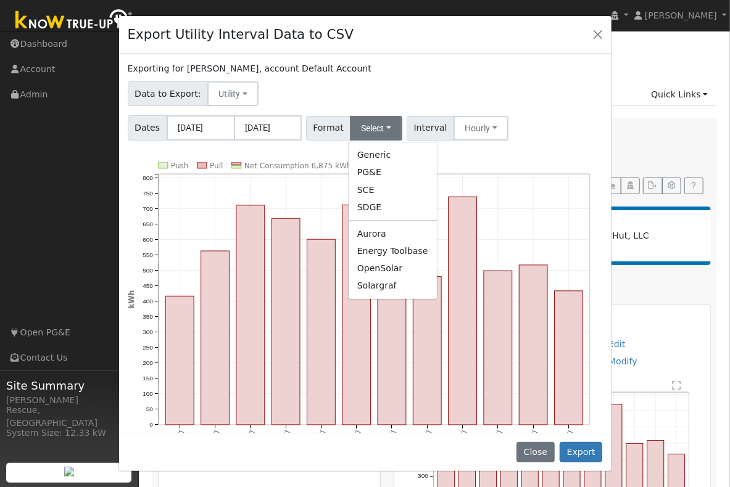
click at [397, 287] on link "Solargraf" at bounding box center [392, 286] width 88 height 17
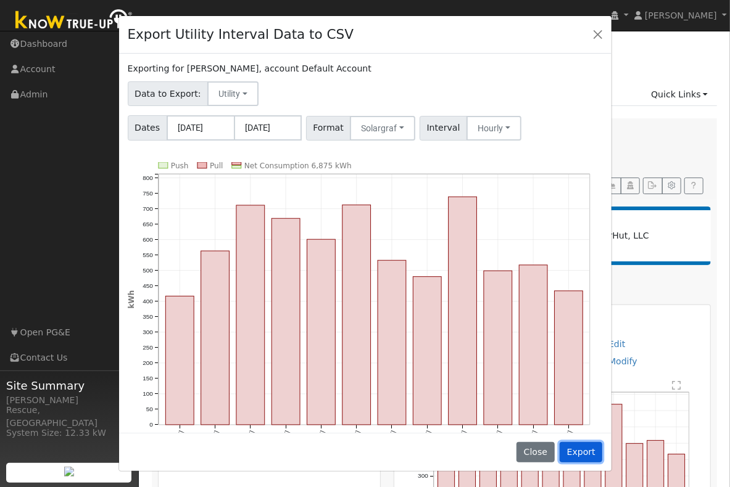
click at [579, 454] on button "Export" at bounding box center [580, 452] width 43 height 21
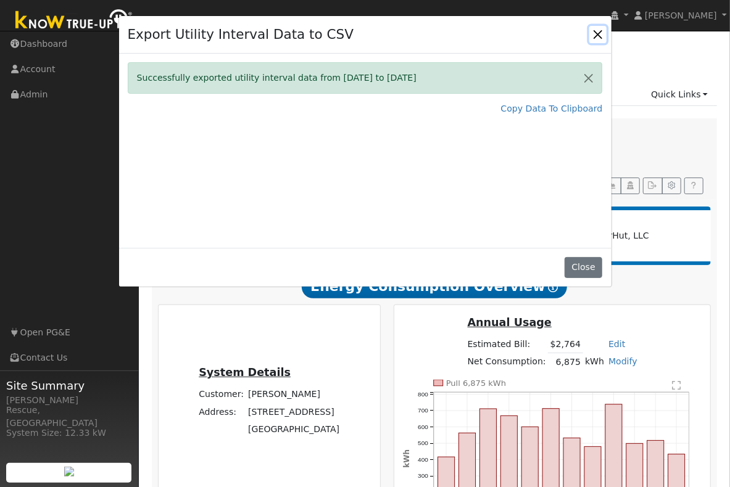
click at [599, 31] on button "Close" at bounding box center [597, 34] width 17 height 17
